Goal: Go to known website: Access a specific website the user already knows

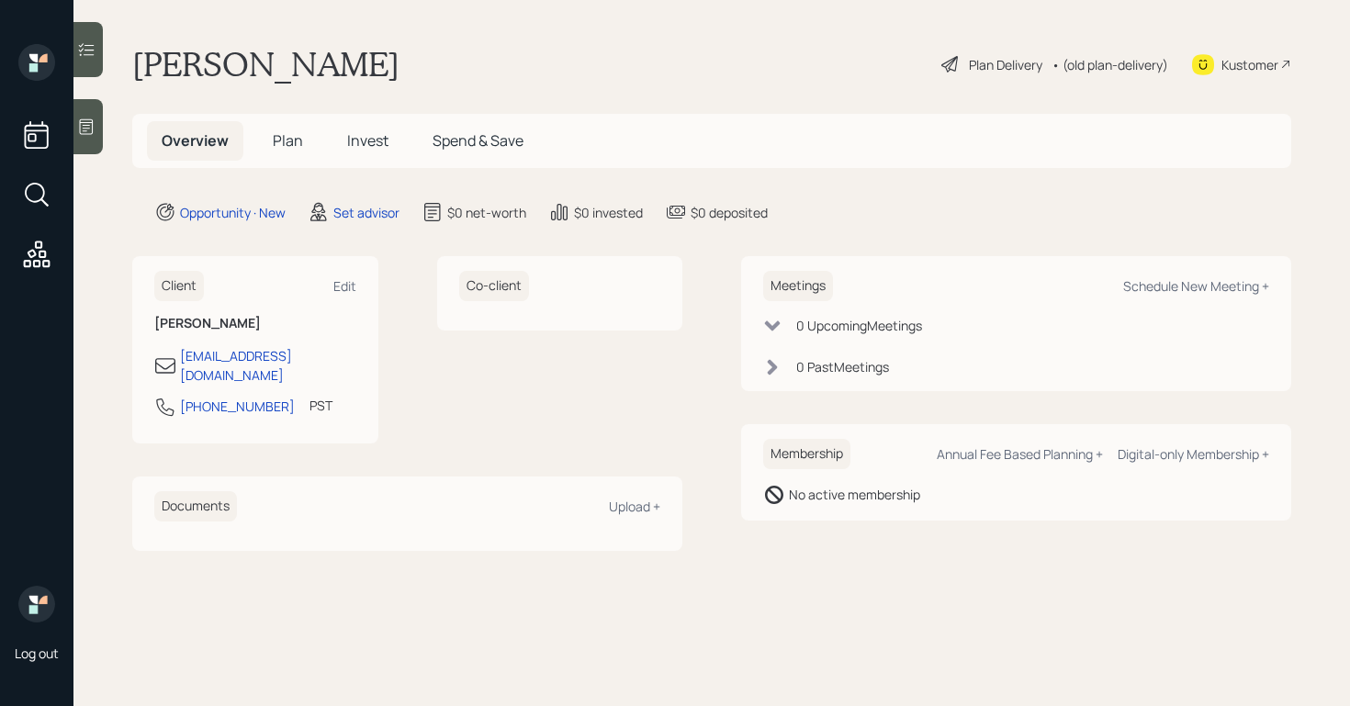
click at [89, 127] on icon at bounding box center [86, 127] width 18 height 18
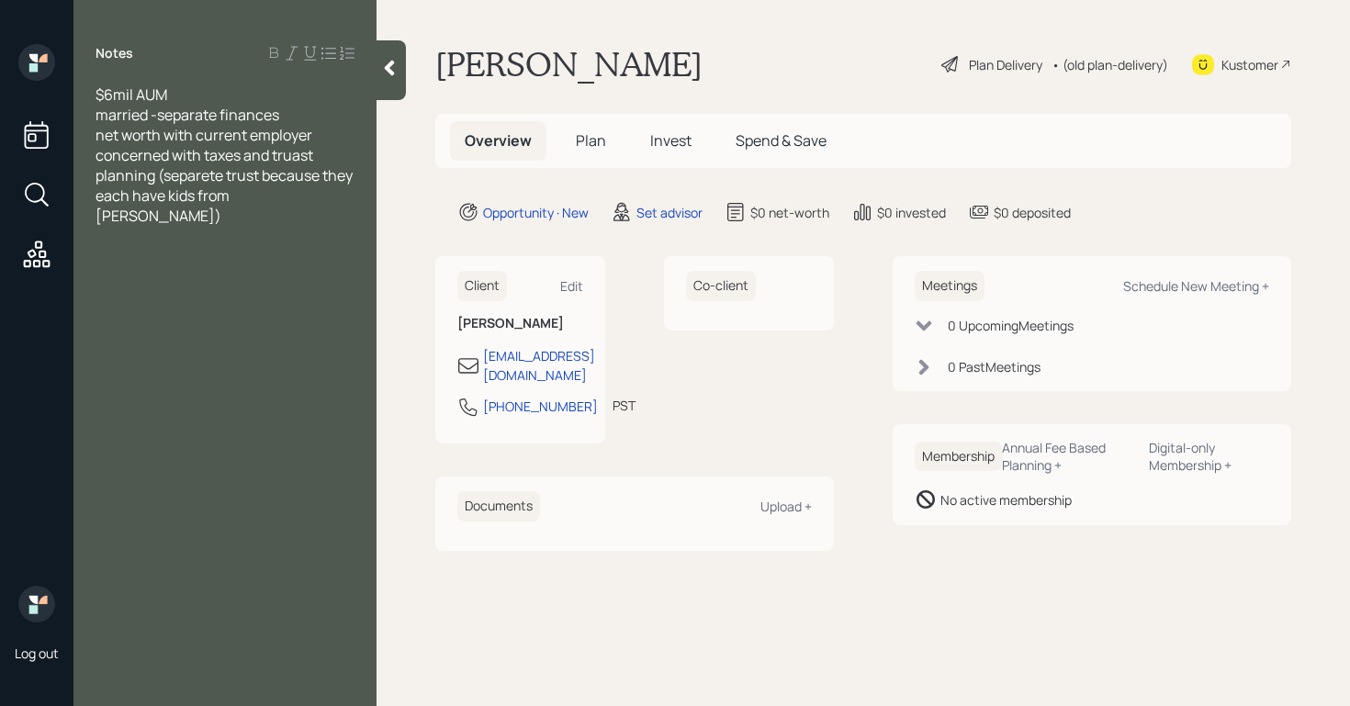
click at [103, 262] on div at bounding box center [224, 256] width 259 height 20
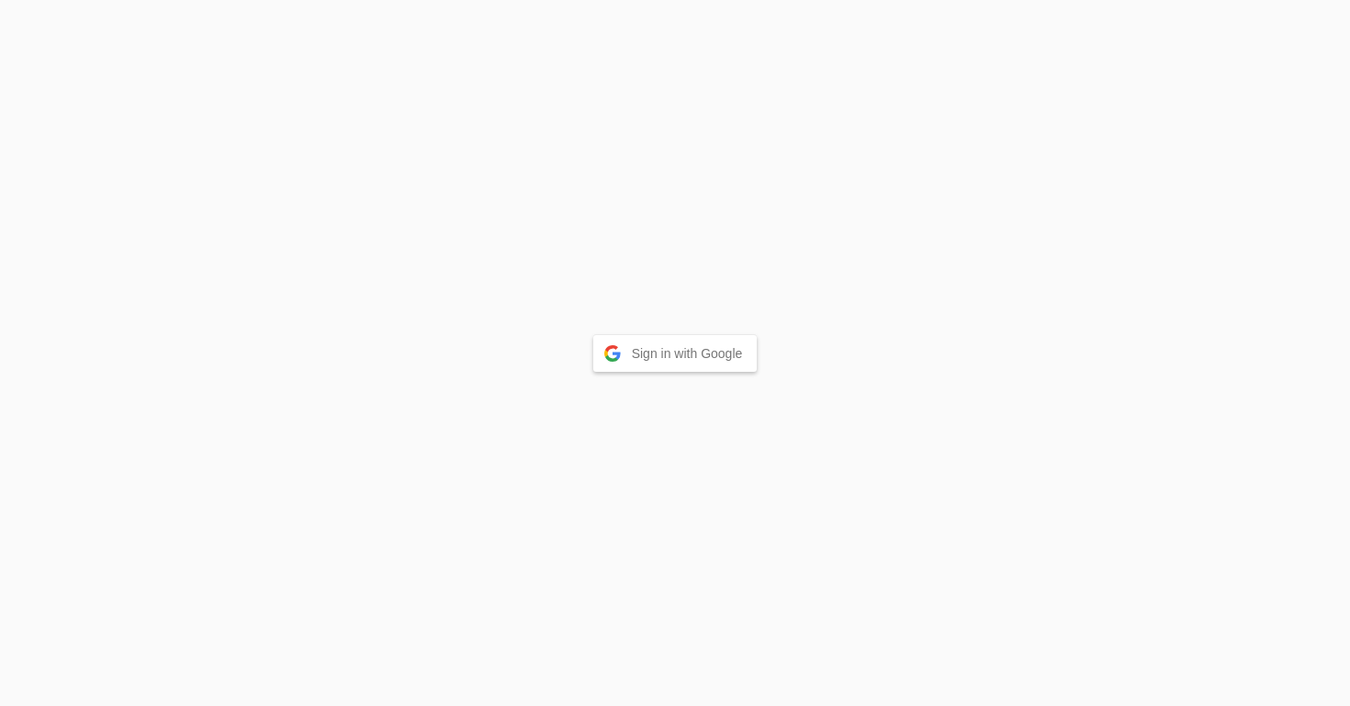
click at [673, 344] on button "Sign in with Google" at bounding box center [675, 353] width 164 height 37
